Goal: Information Seeking & Learning: Learn about a topic

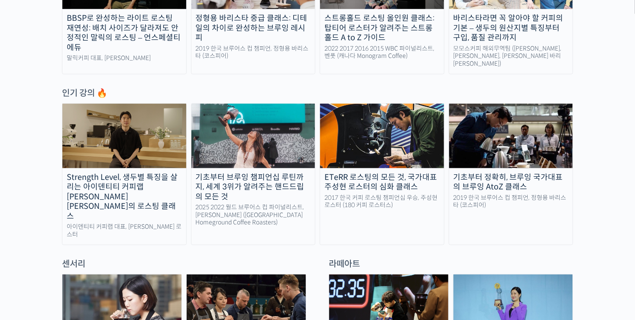
scroll to position [303, 0]
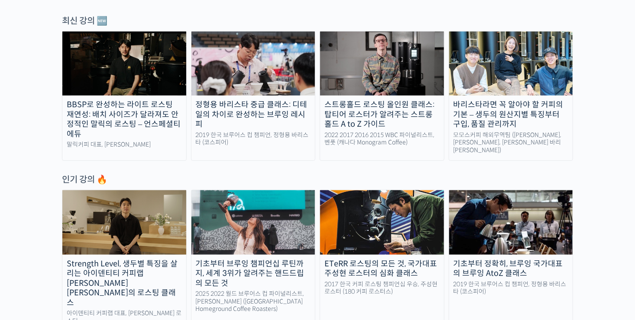
click at [137, 196] on img at bounding box center [124, 223] width 124 height 64
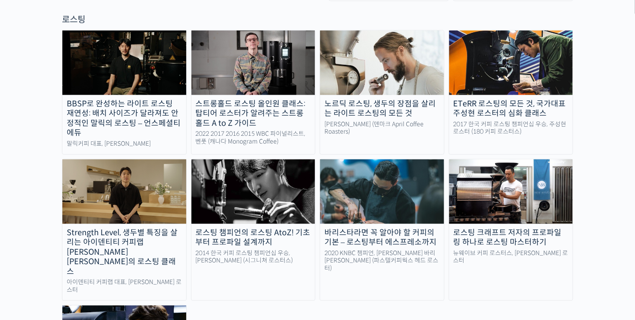
scroll to position [780, 0]
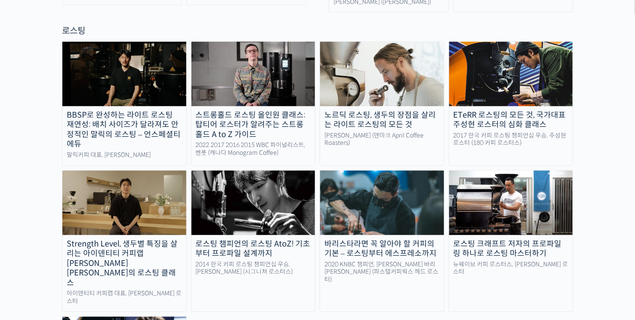
click at [539, 185] on img at bounding box center [511, 203] width 124 height 64
click at [398, 49] on img at bounding box center [382, 74] width 124 height 64
click at [99, 171] on img at bounding box center [124, 203] width 124 height 64
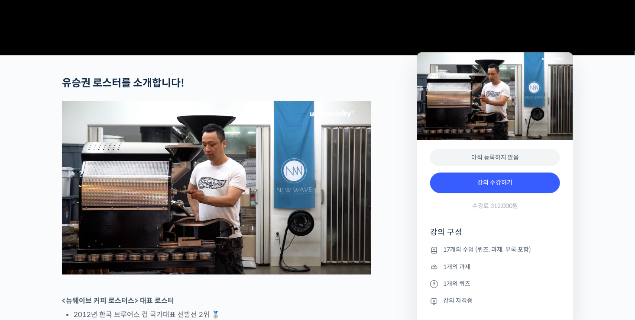
scroll to position [260, 0]
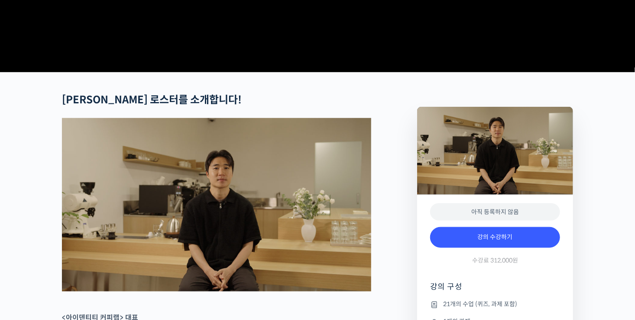
scroll to position [303, 0]
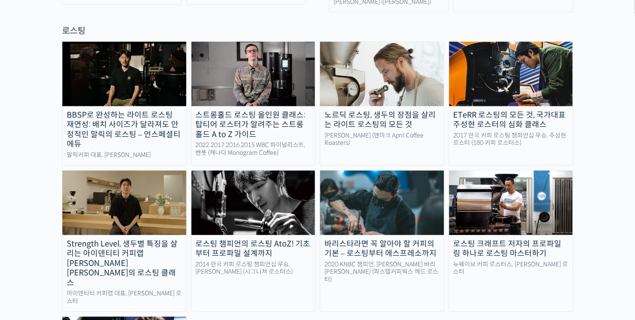
click at [254, 171] on img at bounding box center [253, 203] width 124 height 64
click at [383, 49] on img at bounding box center [382, 74] width 124 height 64
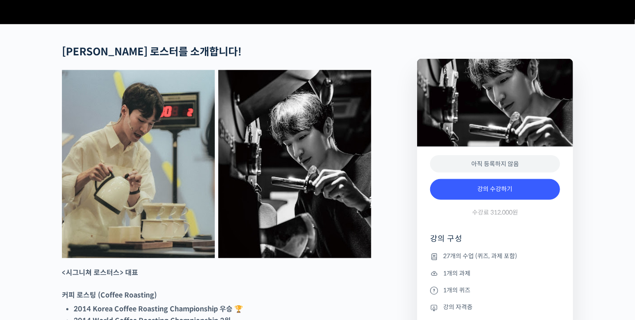
scroll to position [303, 0]
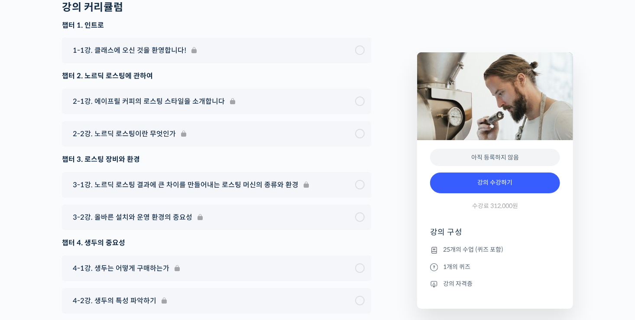
scroll to position [4577, 0]
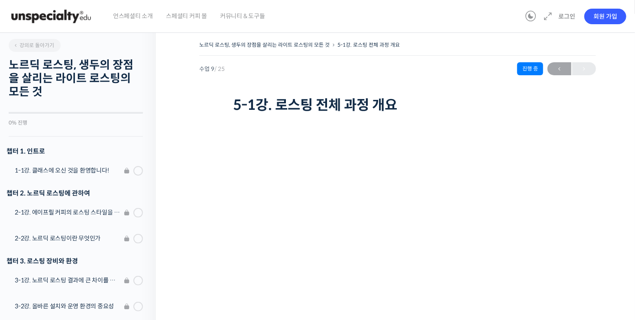
click at [34, 19] on img at bounding box center [51, 16] width 85 height 26
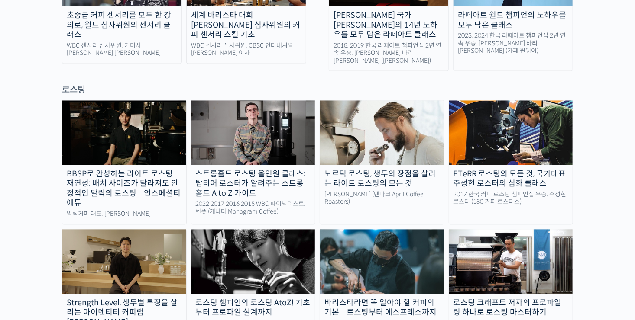
scroll to position [780, 0]
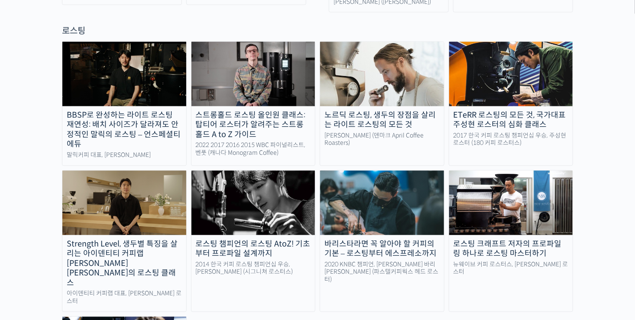
click at [258, 171] on img at bounding box center [253, 203] width 124 height 64
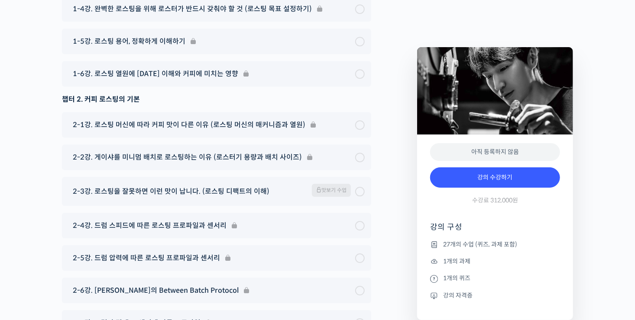
scroll to position [4461, 0]
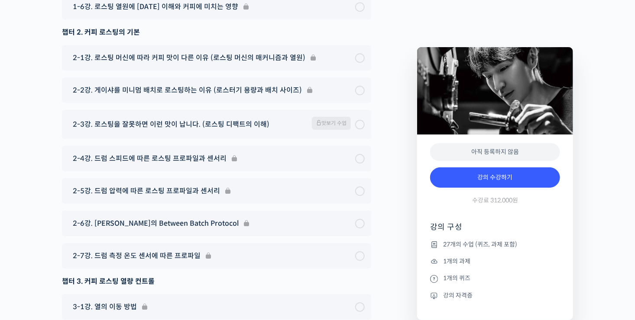
drag, startPoint x: 325, startPoint y: 94, endPoint x: 319, endPoint y: 119, distance: 24.9
click at [326, 117] on span "맛보기 수업" at bounding box center [331, 123] width 39 height 13
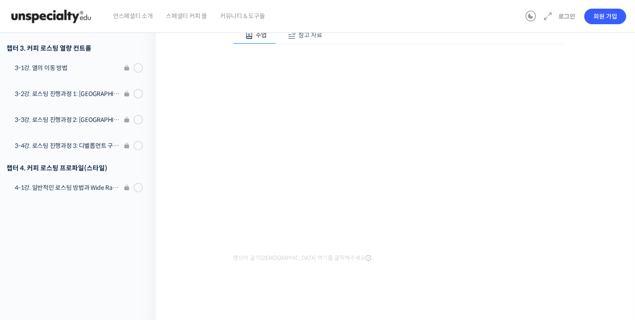
scroll to position [66, 0]
